Goal: Task Accomplishment & Management: Use online tool/utility

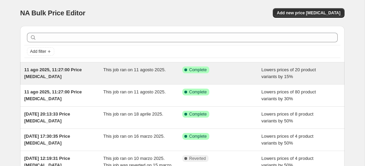
click at [215, 73] on div "Success Complete Complete" at bounding box center [217, 70] width 69 height 7
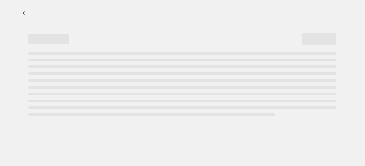
select select "percentage"
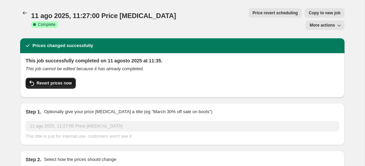
click at [67, 78] on button "Revert prices now" at bounding box center [51, 83] width 50 height 11
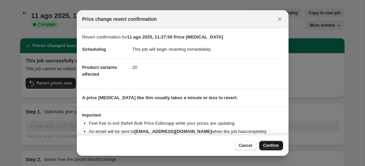
click at [273, 146] on span "Confirm" at bounding box center [272, 145] width 16 height 5
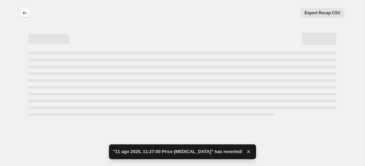
select select "percentage"
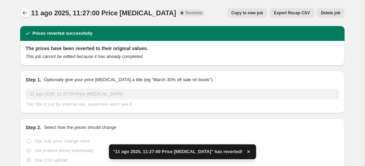
click at [28, 13] on button "Price change jobs" at bounding box center [25, 13] width 10 height 10
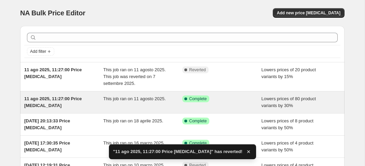
click at [160, 97] on span "This job ran on 11 agosto 2025." at bounding box center [135, 98] width 63 height 5
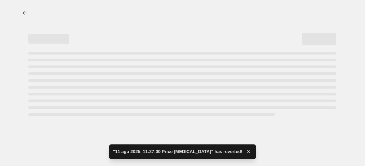
select select "percentage"
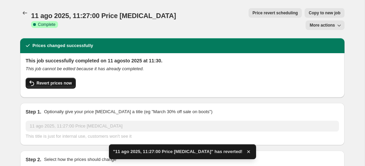
click at [58, 81] on span "Revert prices now" at bounding box center [54, 83] width 35 height 5
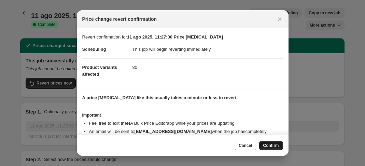
click at [276, 145] on span "Confirm" at bounding box center [272, 145] width 16 height 5
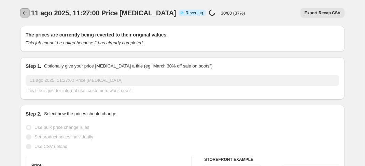
click at [28, 13] on icon "Price change jobs" at bounding box center [25, 13] width 7 height 7
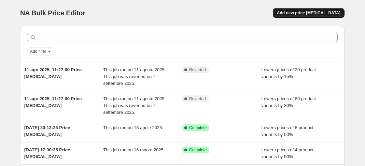
click at [327, 13] on span "Add new price [MEDICAL_DATA]" at bounding box center [309, 12] width 64 height 5
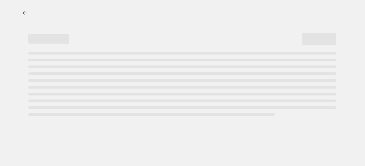
select select "percentage"
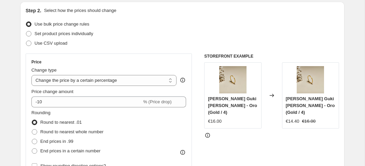
scroll to position [72, 0]
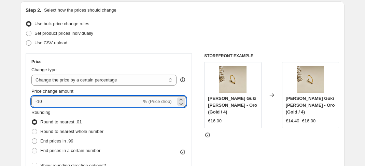
click at [81, 102] on input "-10" at bounding box center [86, 101] width 110 height 11
type input "-1"
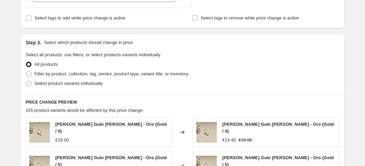
scroll to position [286, 0]
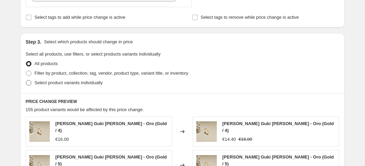
type input "-50"
click at [33, 83] on label "Select product variants individually" at bounding box center [64, 83] width 77 height 10
click at [26, 81] on input "Select product variants individually" at bounding box center [26, 80] width 0 height 0
radio input "true"
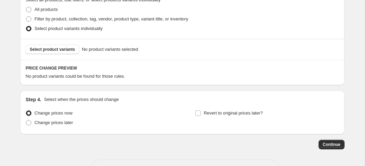
scroll to position [344, 0]
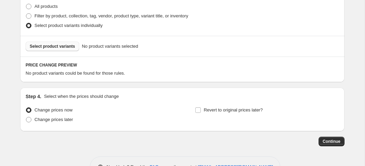
click at [57, 47] on span "Select product variants" at bounding box center [52, 46] width 45 height 5
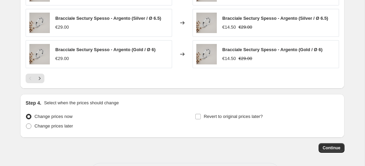
scroll to position [513, 0]
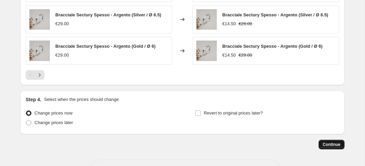
click at [330, 143] on span "Continue" at bounding box center [332, 144] width 18 height 5
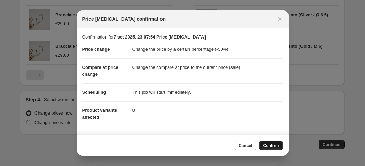
click at [274, 147] on span "Confirm" at bounding box center [272, 145] width 16 height 5
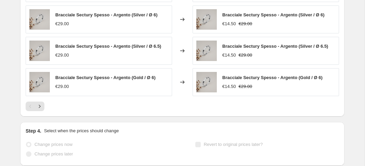
select select "percentage"
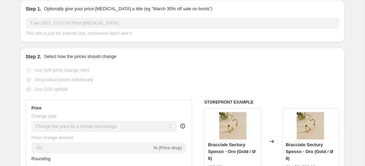
scroll to position [0, 0]
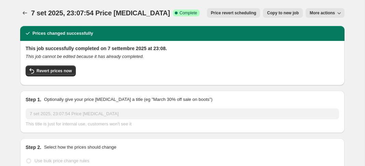
click at [293, 12] on span "Copy to new job" at bounding box center [283, 12] width 32 height 5
select select "percentage"
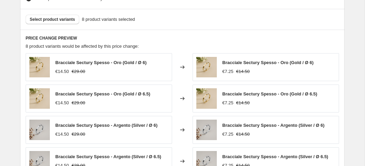
scroll to position [352, 0]
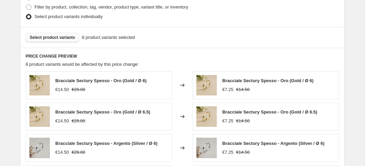
click at [64, 39] on span "Select product variants" at bounding box center [52, 37] width 45 height 5
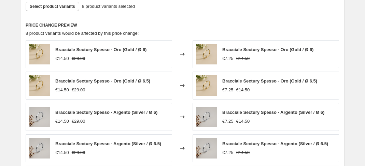
scroll to position [380, 0]
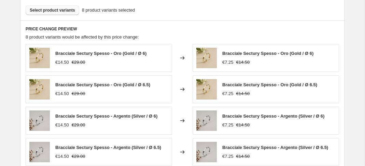
click at [63, 11] on span "Select product variants" at bounding box center [52, 10] width 45 height 5
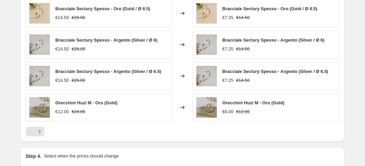
scroll to position [512, 0]
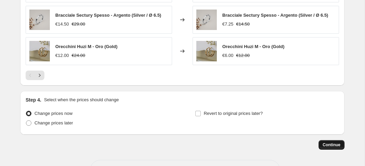
click at [323, 146] on span "Continue" at bounding box center [332, 145] width 18 height 5
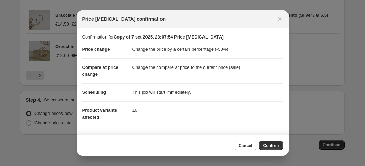
click at [268, 145] on span "Confirm" at bounding box center [272, 145] width 16 height 5
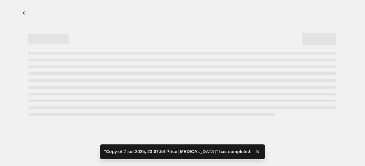
select select "percentage"
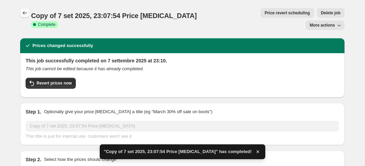
click at [24, 12] on icon "Price change jobs" at bounding box center [25, 12] width 4 height 3
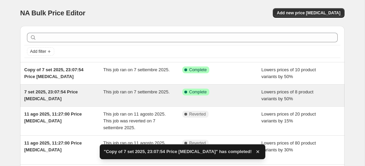
click at [233, 99] on div "Success Complete Complete" at bounding box center [222, 96] width 79 height 14
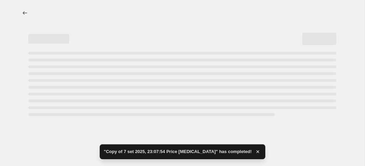
select select "percentage"
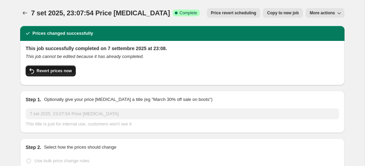
click at [51, 71] on span "Revert prices now" at bounding box center [54, 70] width 35 height 5
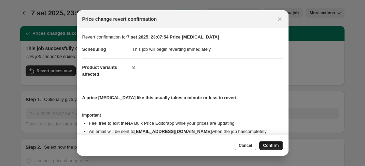
click at [272, 148] on span "Confirm" at bounding box center [272, 145] width 16 height 5
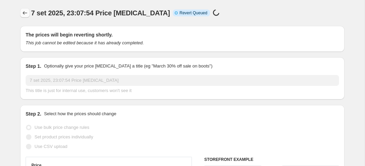
select select "percentage"
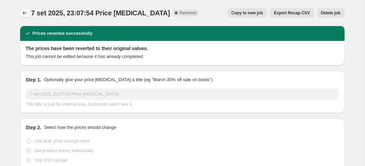
click at [24, 13] on icon "Price change jobs" at bounding box center [25, 13] width 7 height 7
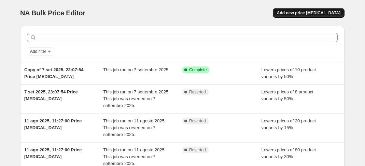
click at [324, 12] on span "Add new price [MEDICAL_DATA]" at bounding box center [309, 12] width 64 height 5
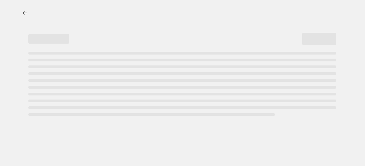
select select "percentage"
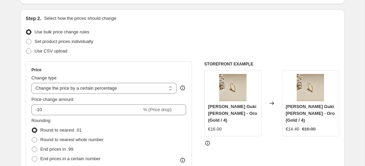
scroll to position [68, 0]
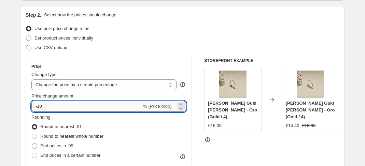
click at [65, 105] on input "-10" at bounding box center [86, 106] width 110 height 11
type input "-1"
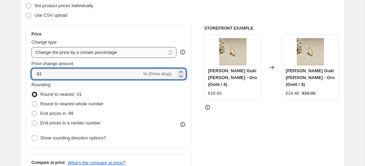
scroll to position [107, 0]
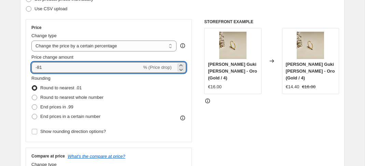
type input "-8"
type input "-50"
click at [258, 134] on div "STOREFRONT EXAMPLE Anello Guki Sottile - Oro (Gold / 4) €16.00 Changed to Anell…" at bounding box center [271, 102] width 135 height 167
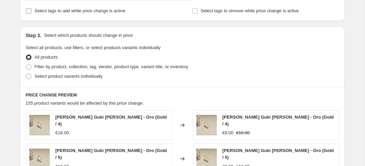
scroll to position [295, 0]
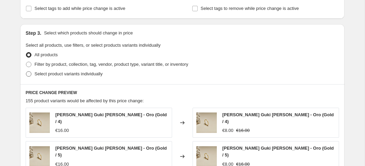
click at [30, 74] on span at bounding box center [28, 73] width 5 height 5
click at [26, 72] on input "Select product variants individually" at bounding box center [26, 71] width 0 height 0
radio input "true"
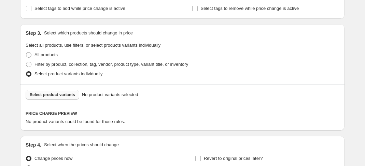
click at [47, 91] on button "Select product variants" at bounding box center [53, 95] width 54 height 10
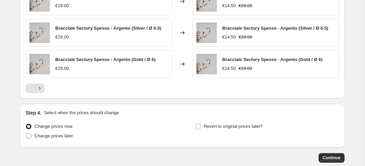
scroll to position [537, 0]
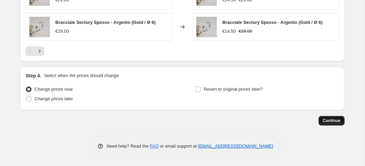
click at [327, 121] on span "Continue" at bounding box center [332, 120] width 18 height 5
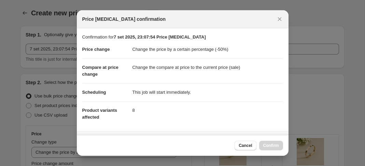
scroll to position [0, 0]
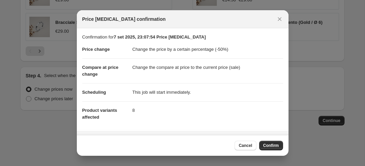
click at [274, 152] on div "Cancel Confirm" at bounding box center [183, 145] width 212 height 21
click at [272, 144] on span "Confirm" at bounding box center [272, 145] width 16 height 5
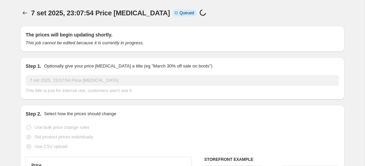
select select "percentage"
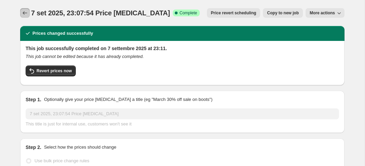
click at [29, 12] on button "Price change jobs" at bounding box center [25, 13] width 10 height 10
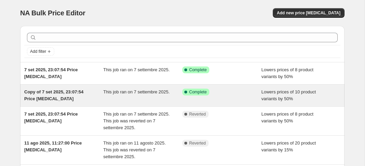
click at [200, 94] on span "Complete" at bounding box center [197, 92] width 17 height 5
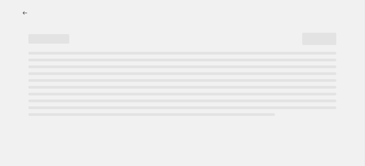
select select "percentage"
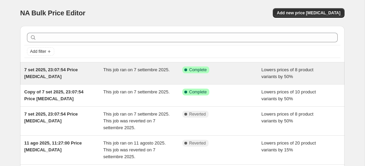
click at [166, 76] on div "This job ran on 7 settembre 2025." at bounding box center [143, 74] width 79 height 14
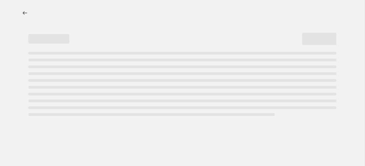
select select "percentage"
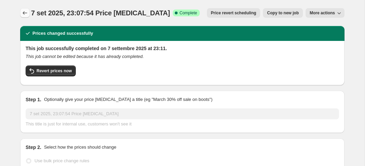
click at [24, 15] on icon "Price change jobs" at bounding box center [25, 13] width 7 height 7
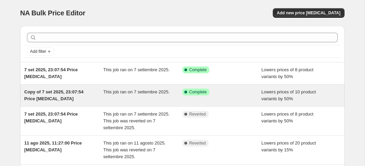
click at [131, 98] on div "This job ran on 7 settembre 2025." at bounding box center [143, 96] width 79 height 14
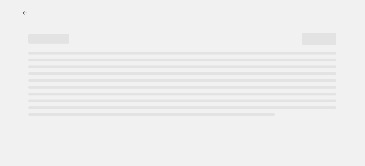
select select "percentage"
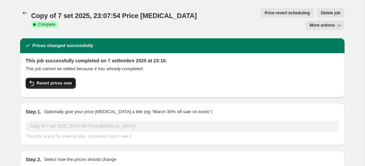
click at [66, 81] on span "Revert prices now" at bounding box center [54, 83] width 35 height 5
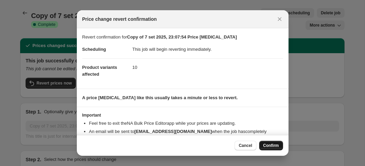
click at [276, 147] on span "Confirm" at bounding box center [272, 145] width 16 height 5
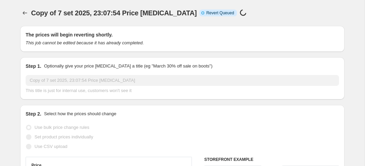
select select "percentage"
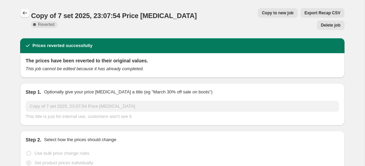
click at [25, 11] on icon "Price change jobs" at bounding box center [25, 13] width 7 height 7
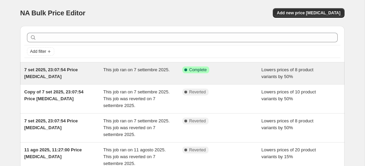
click at [160, 63] on div "7 set 2025, 23:07:54 Price change job This job ran on 7 settembre 2025. Success…" at bounding box center [182, 74] width 325 height 22
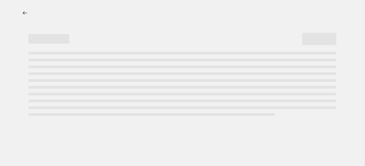
select select "percentage"
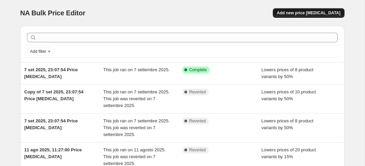
click at [298, 15] on span "Add new price [MEDICAL_DATA]" at bounding box center [309, 12] width 64 height 5
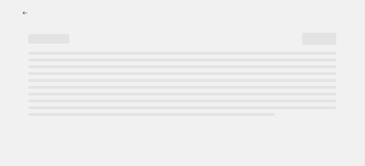
select select "percentage"
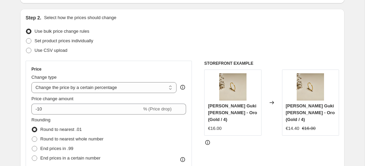
scroll to position [67, 0]
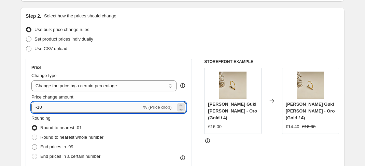
click at [69, 106] on input "-10" at bounding box center [86, 107] width 110 height 11
type input "-1"
type input "-50"
click at [185, 126] on div "Rounding Round to nearest .01 Round to nearest whole number End prices in .99 E…" at bounding box center [108, 138] width 155 height 46
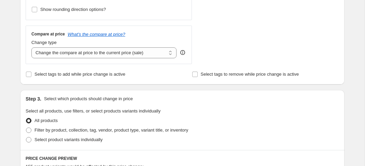
scroll to position [229, 0]
click at [30, 142] on span at bounding box center [28, 139] width 5 height 5
click at [26, 137] on input "Select product variants individually" at bounding box center [26, 137] width 0 height 0
radio input "true"
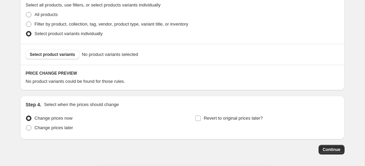
scroll to position [337, 0]
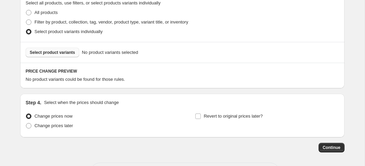
click at [69, 48] on button "Select product variants" at bounding box center [53, 53] width 54 height 10
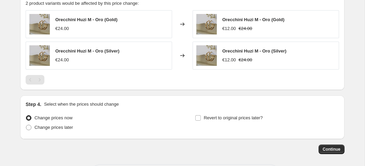
scroll to position [415, 0]
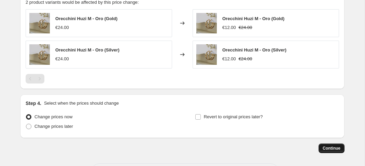
click at [327, 150] on span "Continue" at bounding box center [332, 148] width 18 height 5
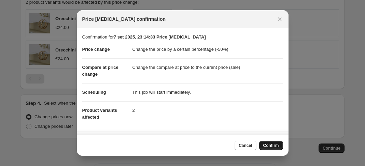
click at [277, 143] on button "Confirm" at bounding box center [271, 146] width 24 height 10
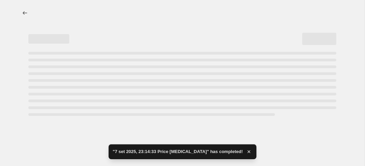
select select "percentage"
